Goal: Task Accomplishment & Management: Manage account settings

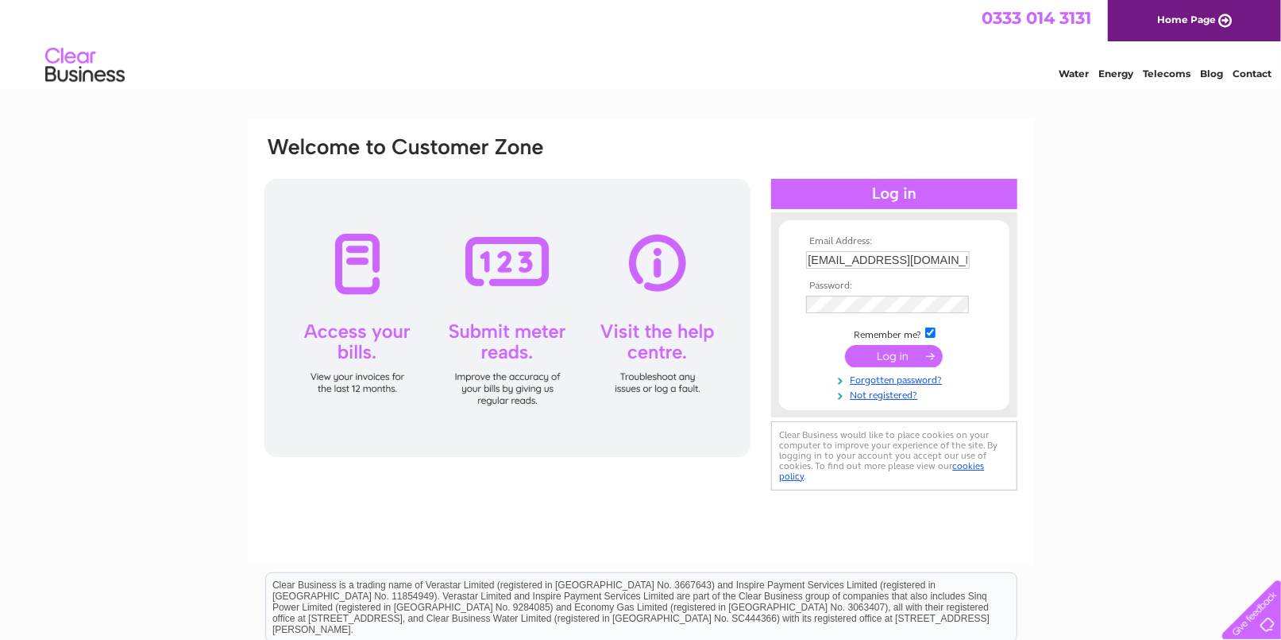
click at [899, 353] on input "submit" at bounding box center [894, 356] width 98 height 22
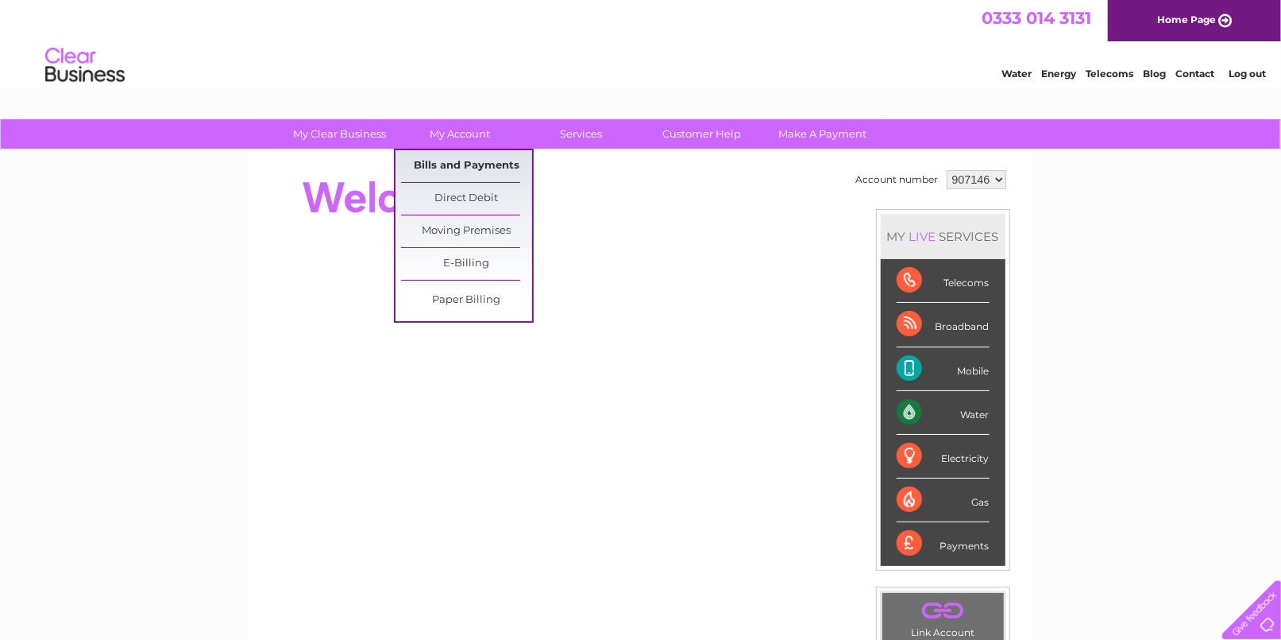
click at [449, 157] on link "Bills and Payments" at bounding box center [466, 166] width 131 height 32
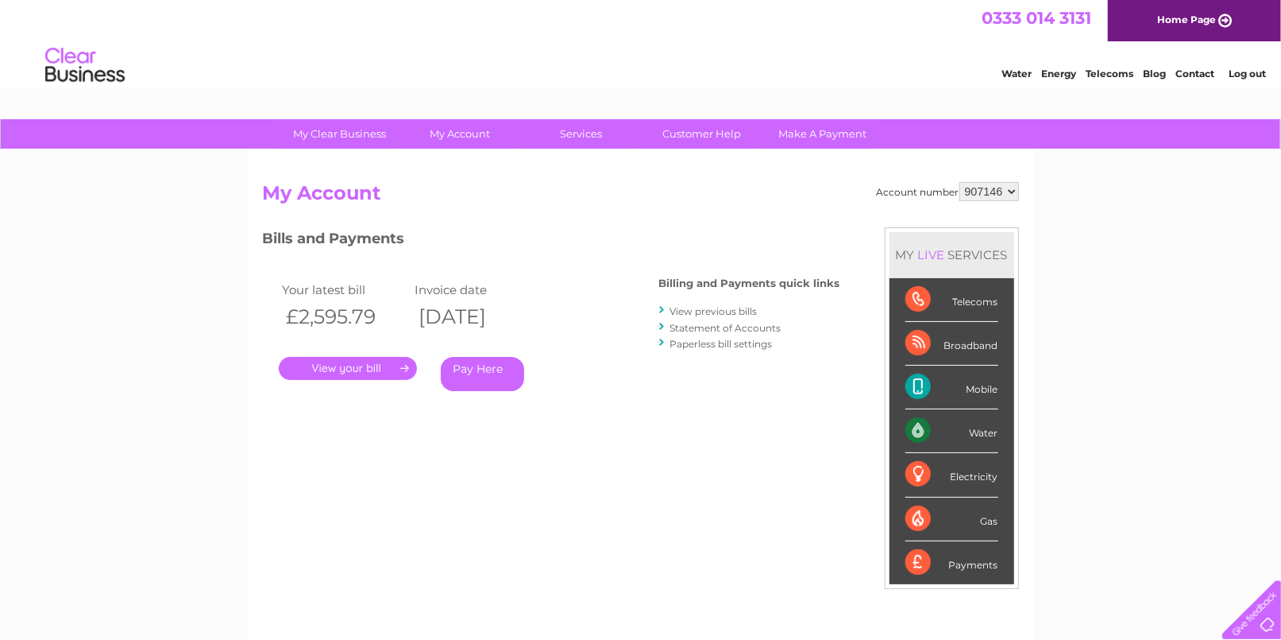
click at [379, 368] on link "." at bounding box center [348, 368] width 138 height 23
click at [722, 311] on link "View previous bills" at bounding box center [714, 311] width 87 height 12
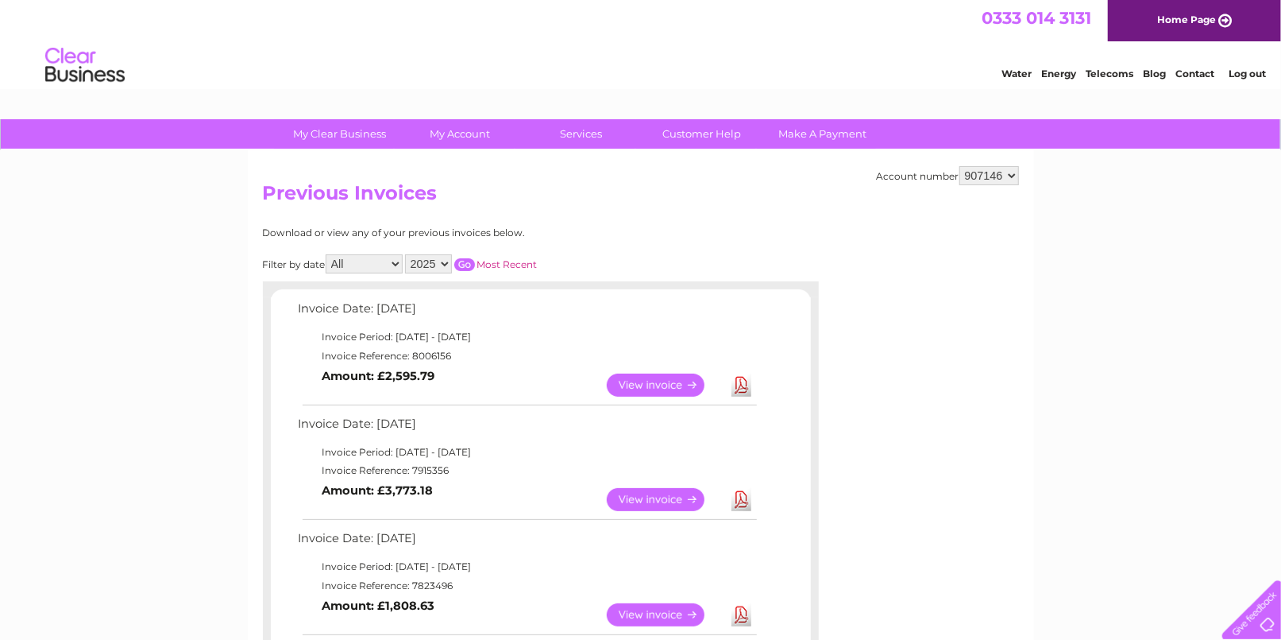
scroll to position [106, 0]
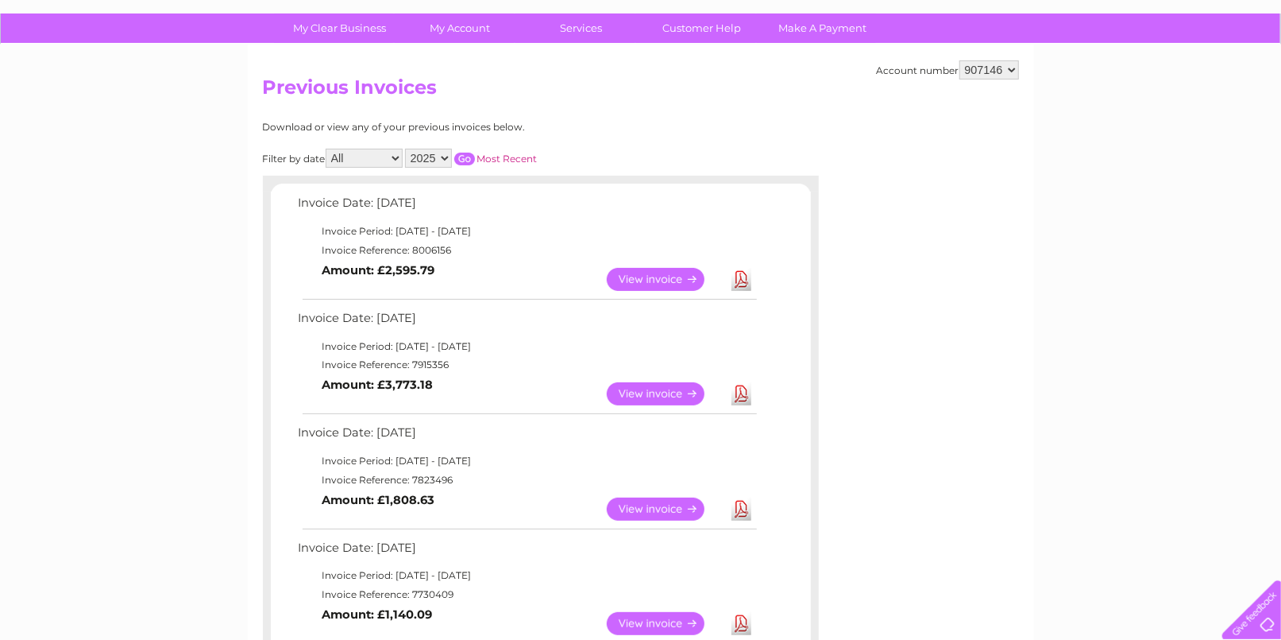
click at [659, 382] on link "View" at bounding box center [665, 393] width 117 height 23
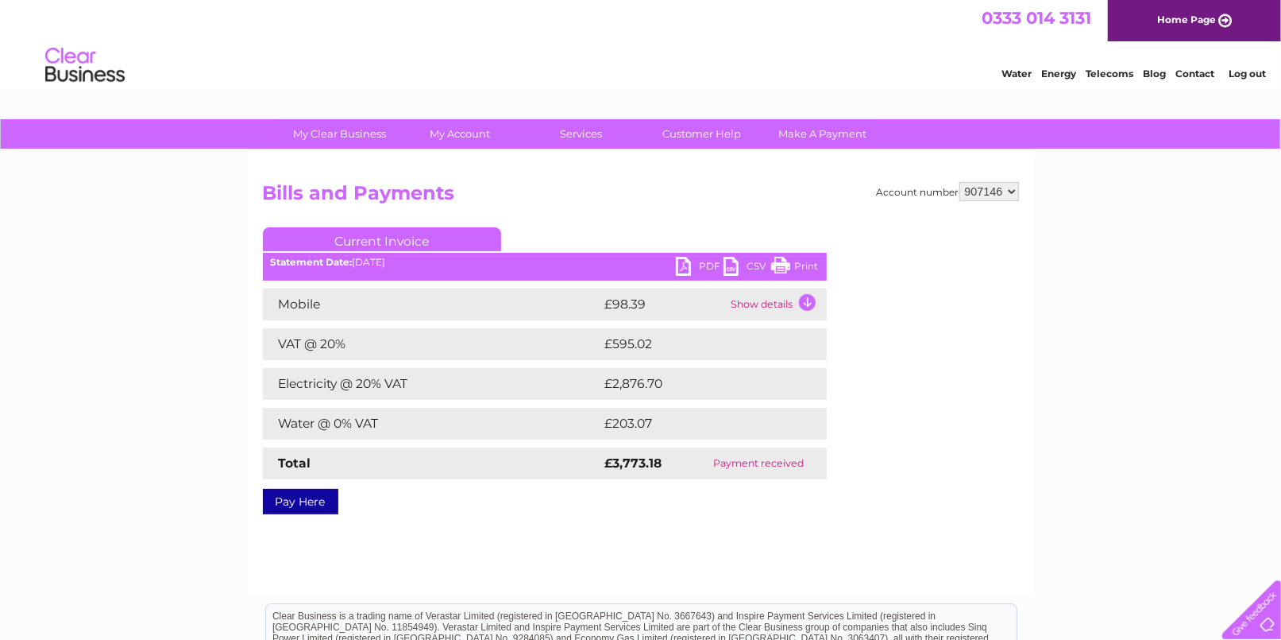
click at [713, 266] on link "PDF" at bounding box center [700, 268] width 48 height 23
